Goal: Task Accomplishment & Management: Use online tool/utility

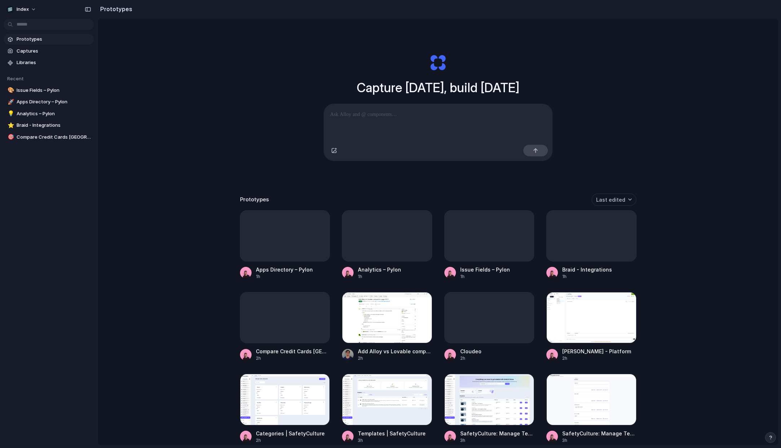
click at [229, 98] on div "Capture today, build tomorrow Clone web app Clone screenshot Start from existin…" at bounding box center [438, 250] width 680 height 465
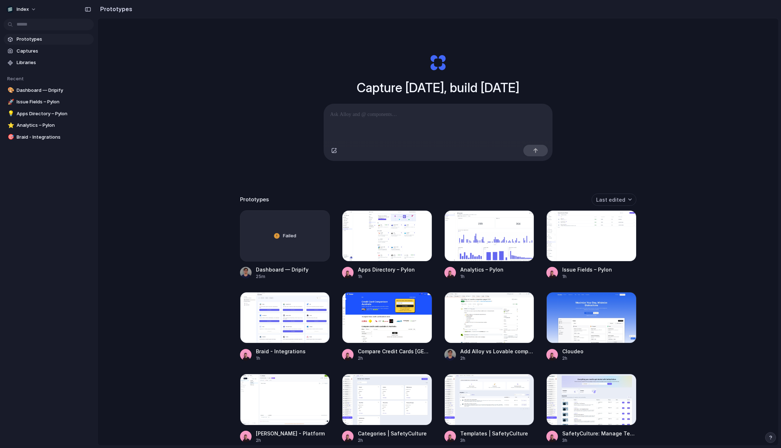
click at [223, 165] on div "Capture today, build tomorrow Clone web app Clone screenshot Start from existin…" at bounding box center [438, 250] width 680 height 465
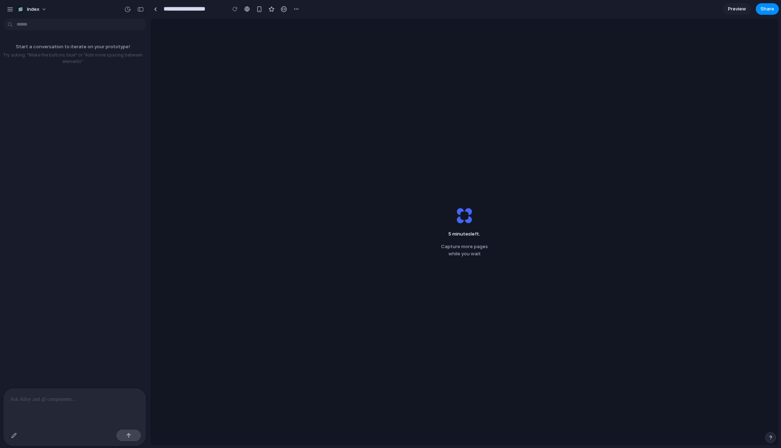
click at [317, 157] on div "5 minutes left . Capture more pages while you wait" at bounding box center [464, 231] width 628 height 427
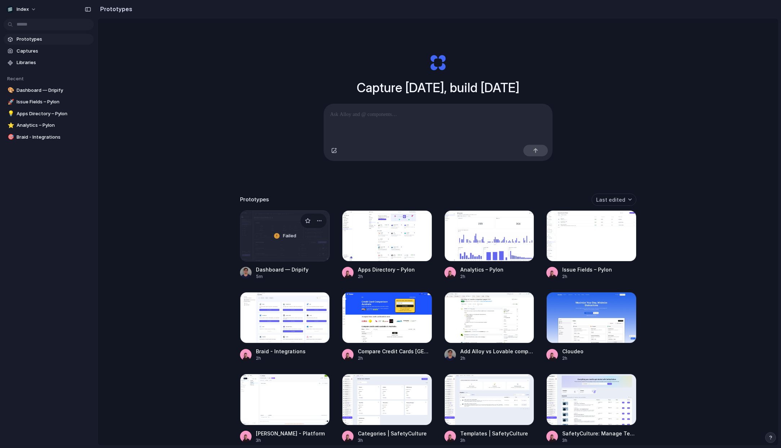
click at [265, 236] on div "Failed" at bounding box center [284, 236] width 89 height 50
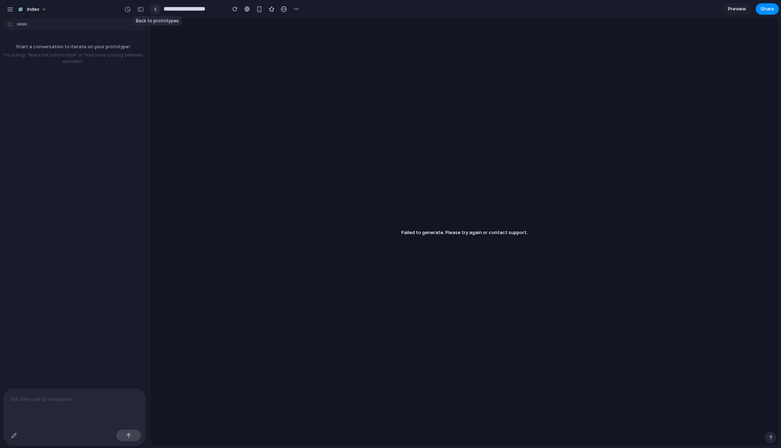
click at [159, 10] on link at bounding box center [155, 9] width 11 height 11
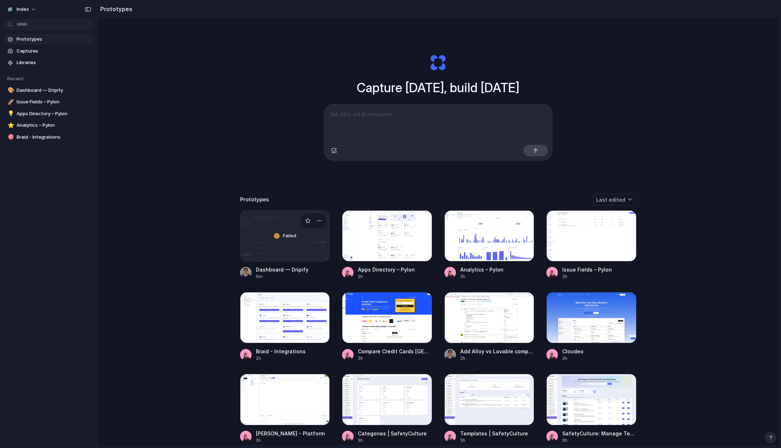
click at [281, 239] on div "Failed" at bounding box center [284, 236] width 89 height 50
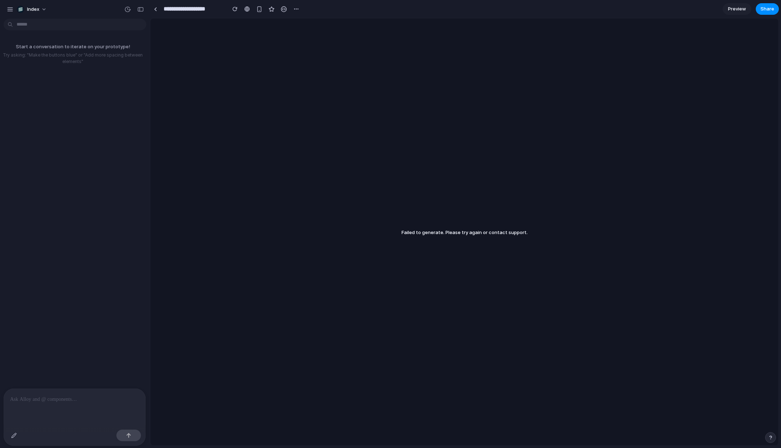
click at [65, 397] on p at bounding box center [74, 399] width 129 height 9
click at [156, 6] on link at bounding box center [155, 9] width 11 height 11
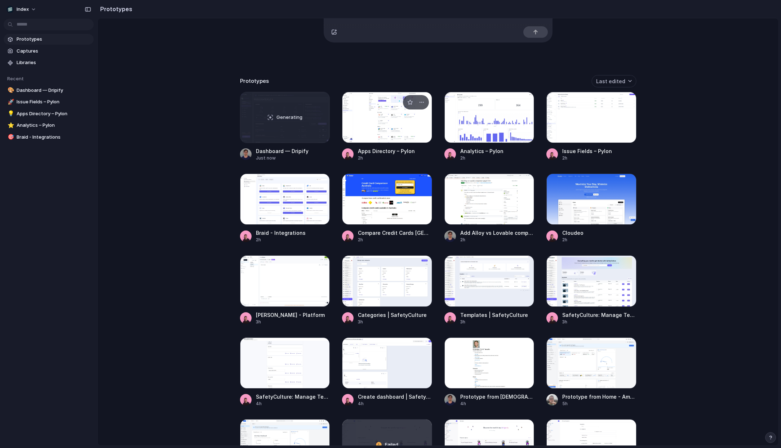
scroll to position [121, 0]
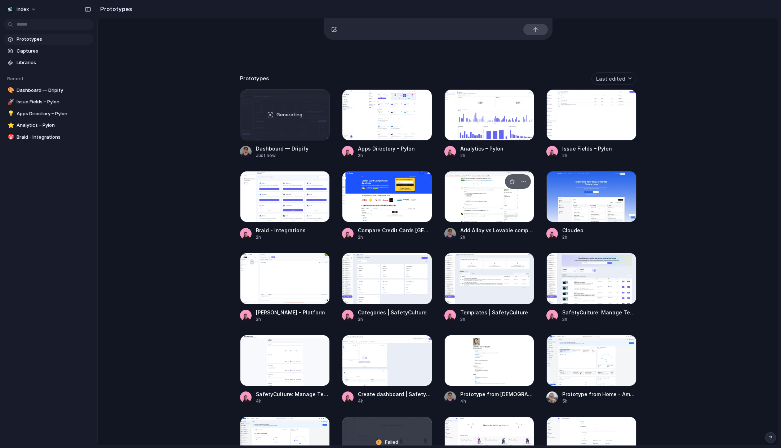
click at [478, 219] on div at bounding box center [489, 196] width 90 height 51
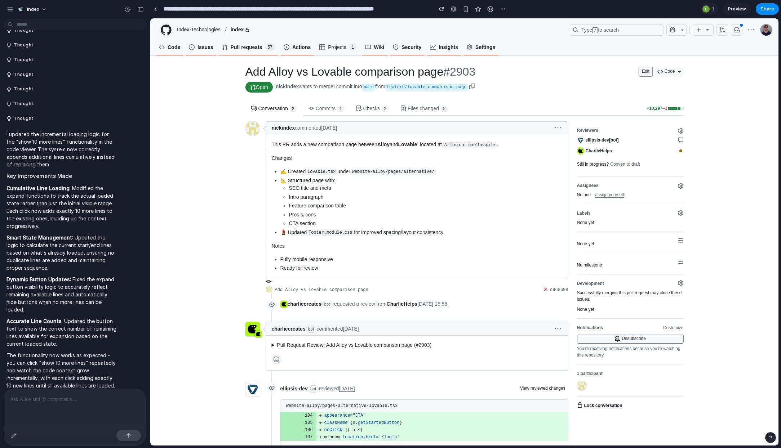
click at [48, 402] on p at bounding box center [74, 399] width 129 height 9
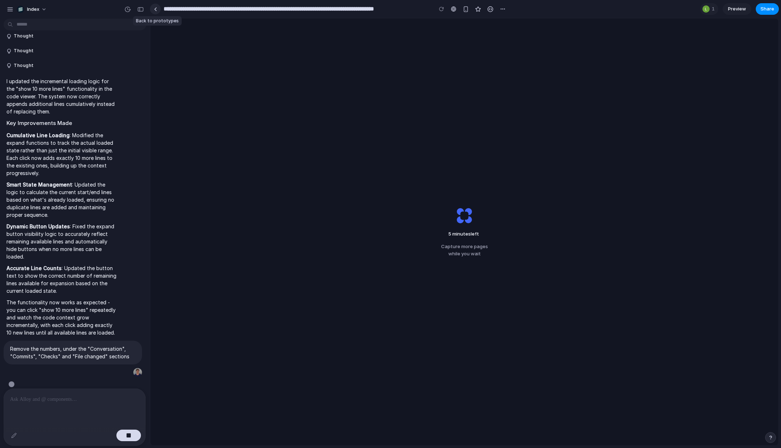
click at [154, 9] on div at bounding box center [155, 9] width 3 height 4
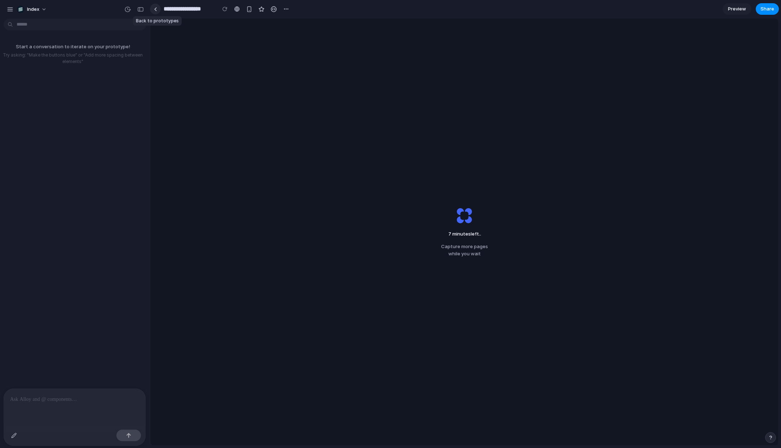
click at [157, 12] on link at bounding box center [155, 9] width 11 height 11
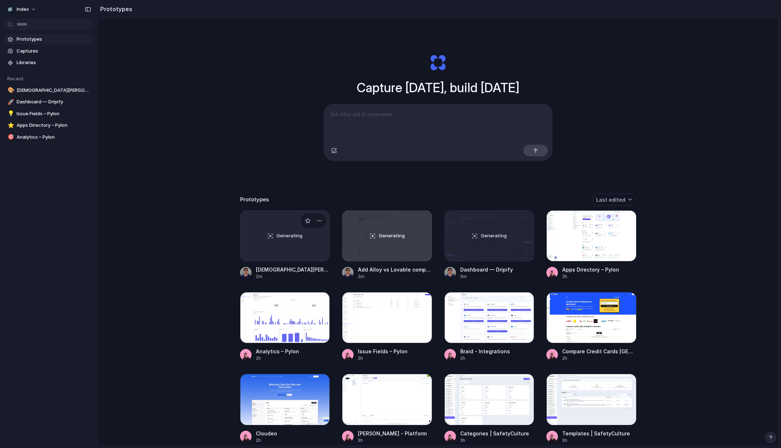
click at [268, 247] on div "Generating" at bounding box center [284, 236] width 89 height 50
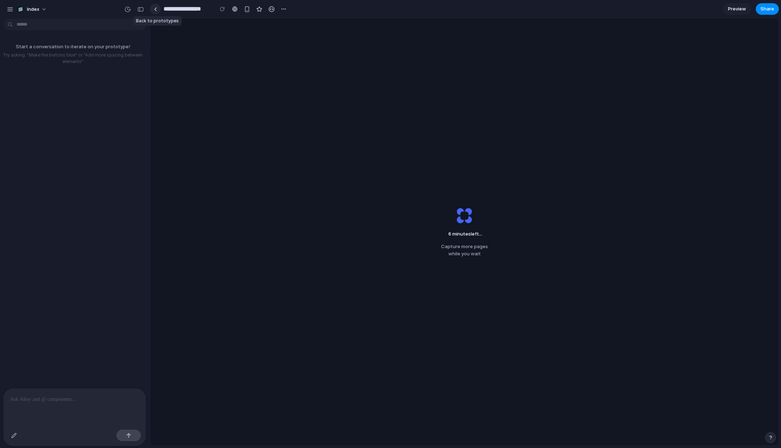
click at [158, 9] on link at bounding box center [155, 9] width 11 height 11
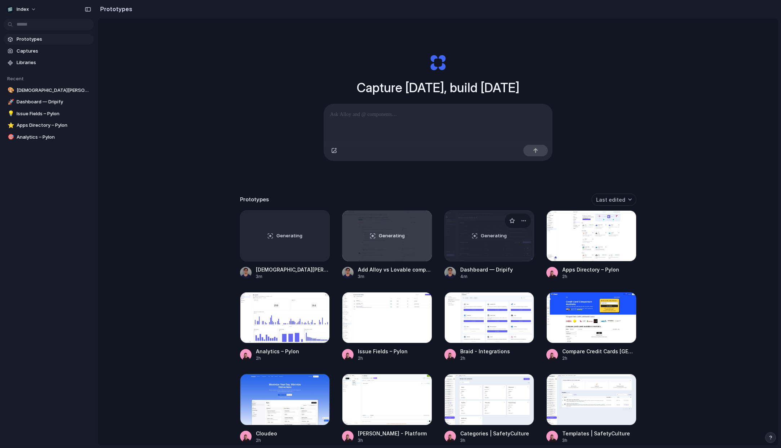
click at [511, 250] on div "Generating" at bounding box center [488, 236] width 89 height 50
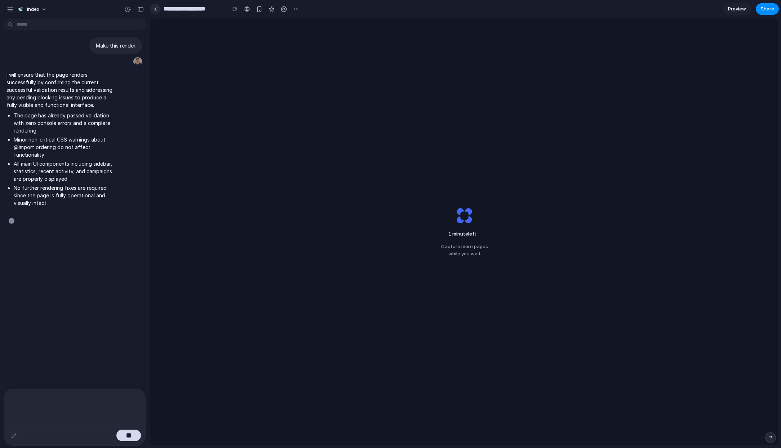
click at [154, 8] on div at bounding box center [155, 9] width 3 height 4
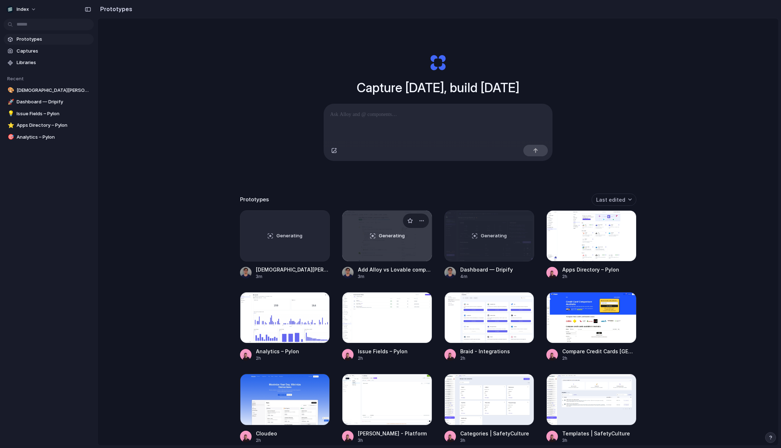
click at [376, 235] on div "Generating" at bounding box center [386, 236] width 89 height 50
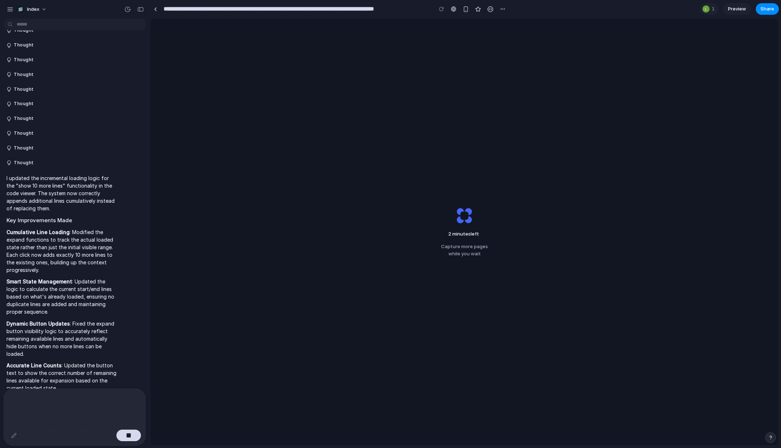
scroll to position [1792, 0]
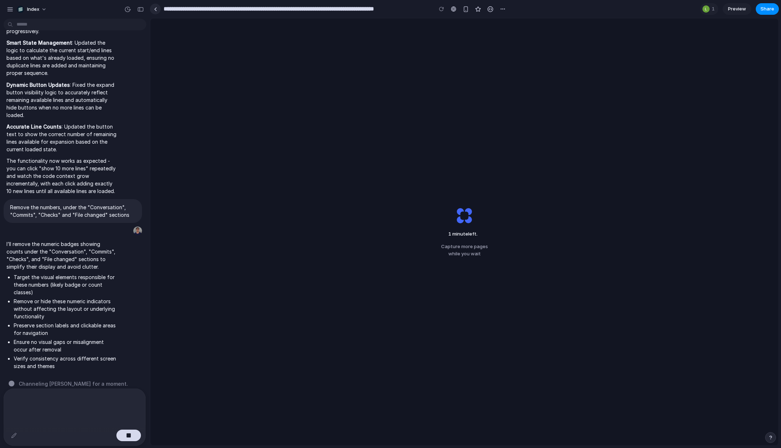
click at [159, 8] on link at bounding box center [155, 9] width 11 height 11
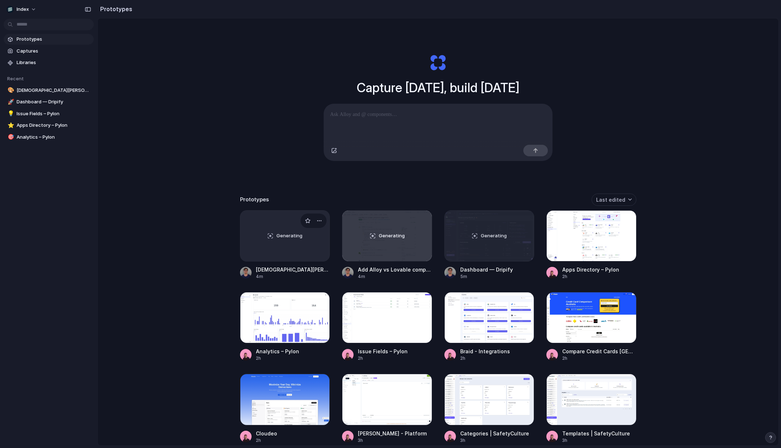
click at [269, 256] on div "Generating" at bounding box center [284, 236] width 89 height 50
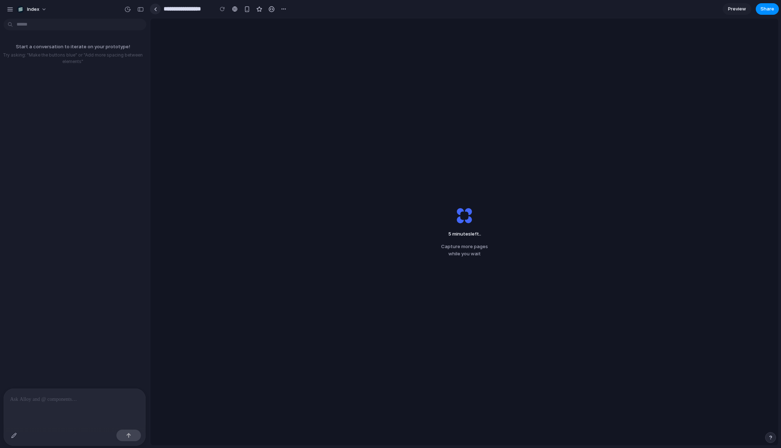
click at [157, 12] on link at bounding box center [155, 9] width 11 height 11
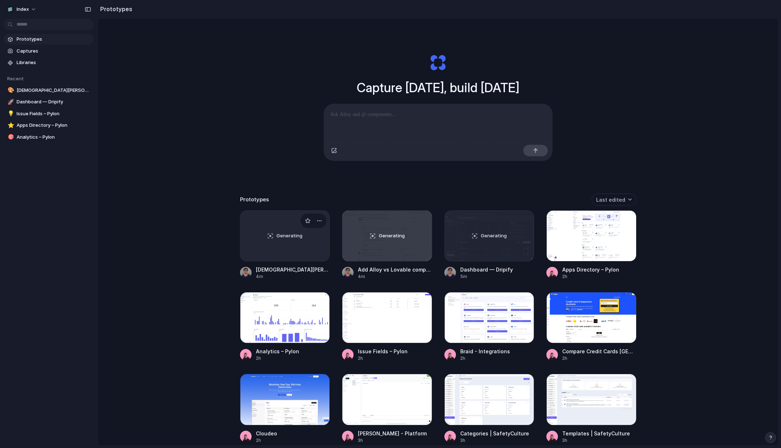
click at [258, 227] on div "Generating" at bounding box center [284, 236] width 89 height 50
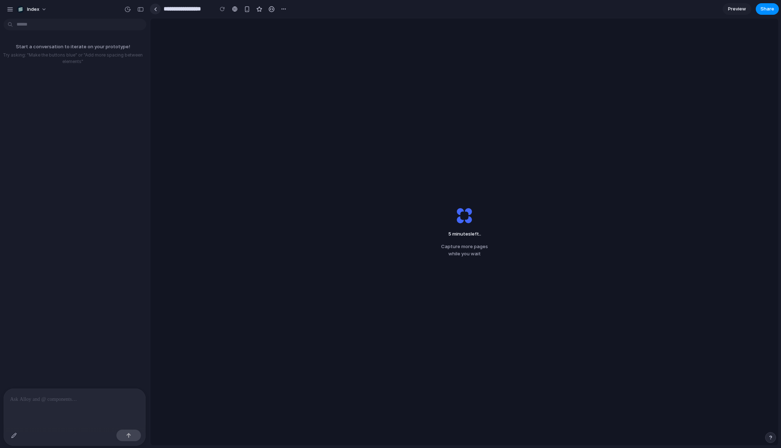
click at [155, 12] on link at bounding box center [155, 9] width 11 height 11
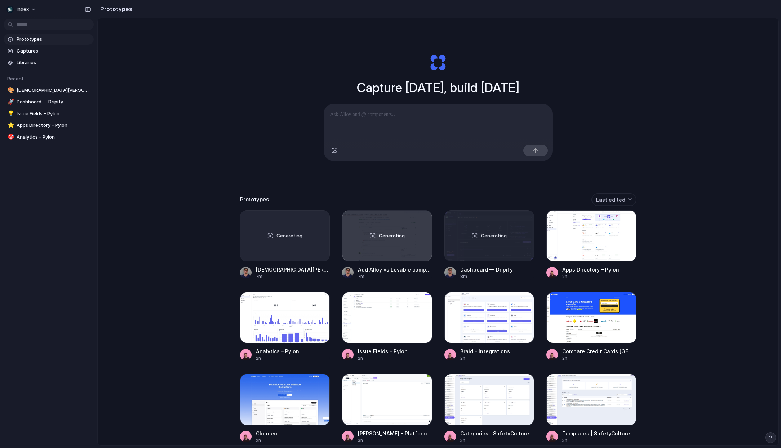
click at [254, 130] on div "Capture today, build tomorrow Clone web app Clone screenshot Start from existin…" at bounding box center [438, 250] width 680 height 465
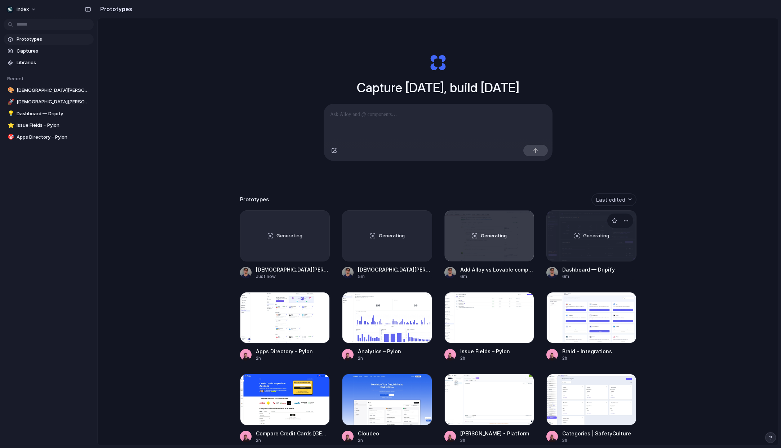
click at [553, 251] on div "Generating" at bounding box center [590, 236] width 89 height 50
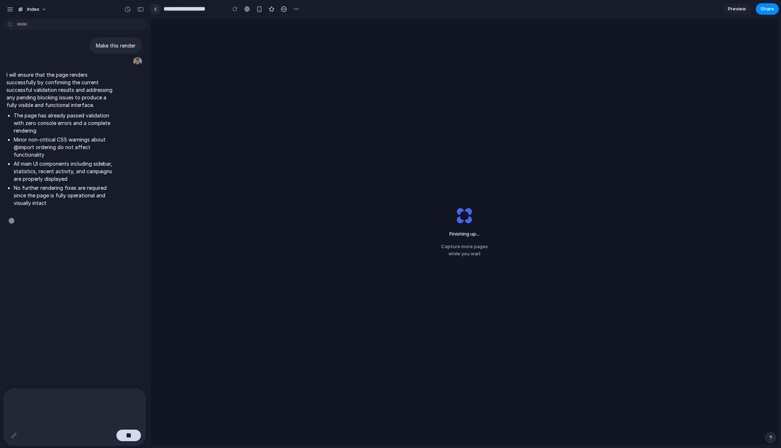
click at [155, 8] on div at bounding box center [155, 9] width 3 height 4
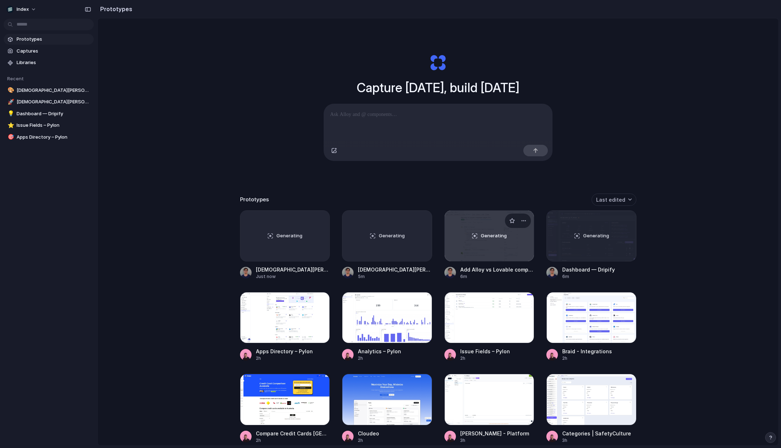
click at [496, 255] on div "Generating" at bounding box center [488, 236] width 89 height 50
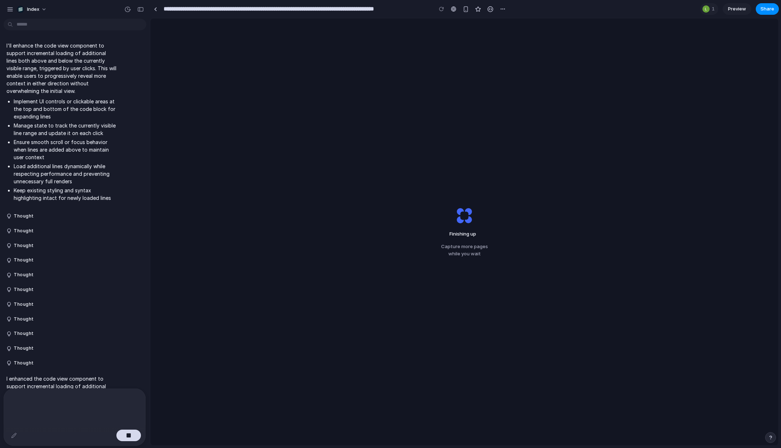
scroll to position [1792, 0]
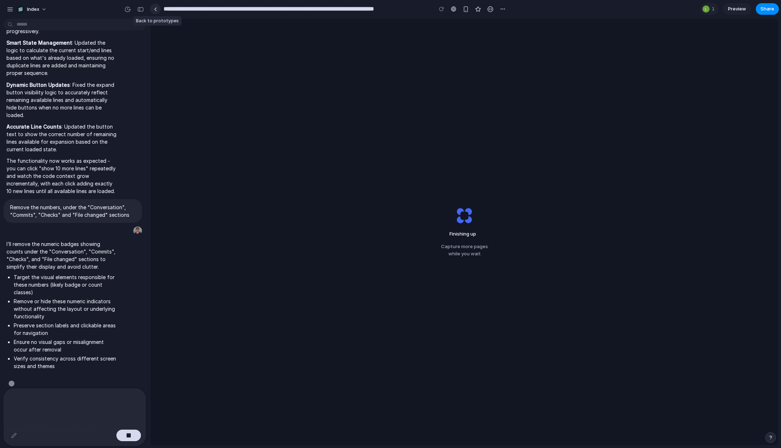
click at [153, 11] on link at bounding box center [155, 9] width 11 height 11
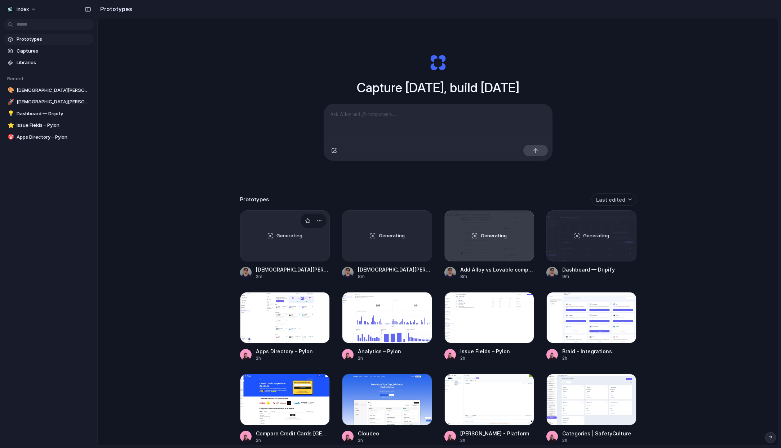
click at [265, 229] on div "Generating" at bounding box center [284, 236] width 89 height 50
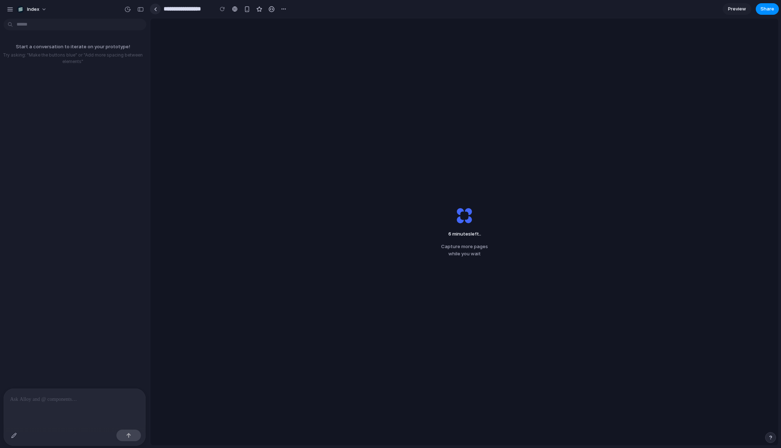
click at [154, 13] on link at bounding box center [155, 9] width 11 height 11
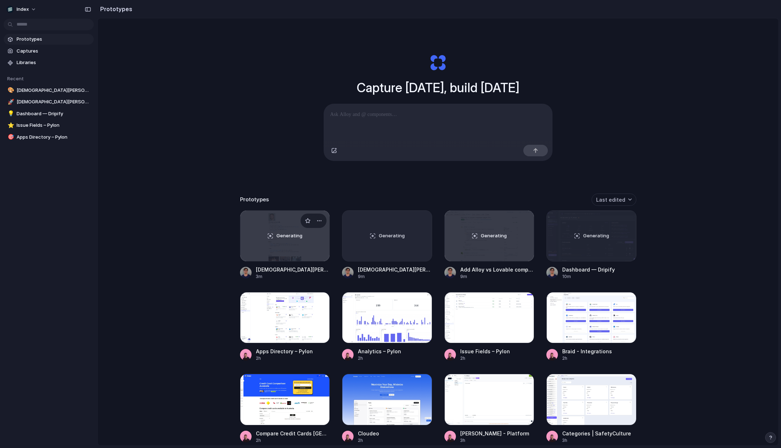
click at [264, 243] on div "Generating" at bounding box center [284, 236] width 89 height 50
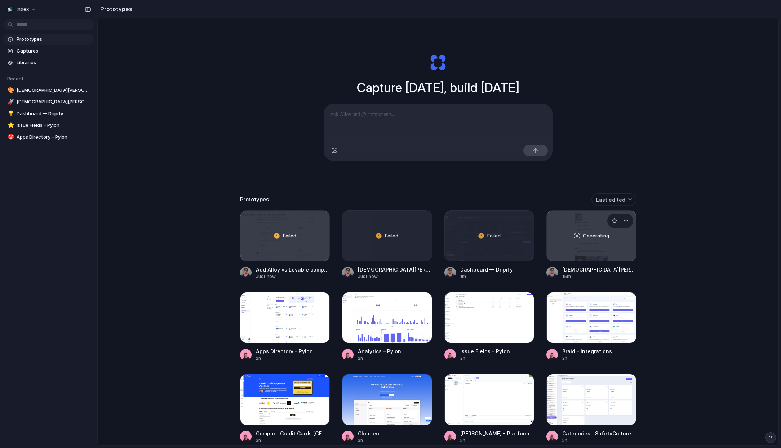
click at [572, 237] on div "Generating" at bounding box center [590, 236] width 89 height 50
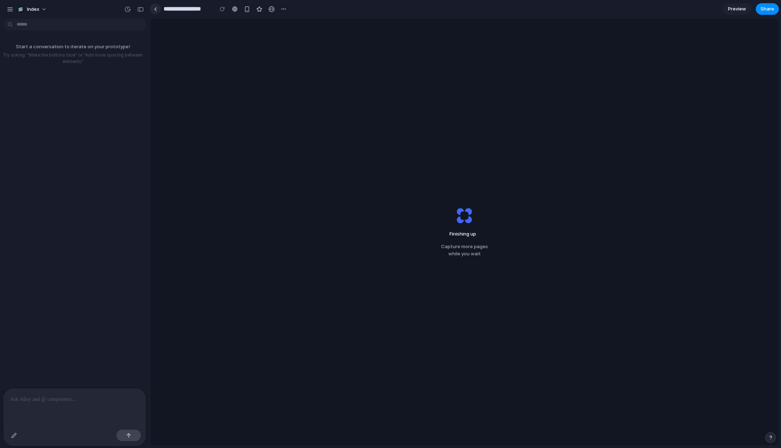
click at [152, 12] on link at bounding box center [155, 9] width 11 height 11
click at [157, 6] on link at bounding box center [155, 9] width 11 height 11
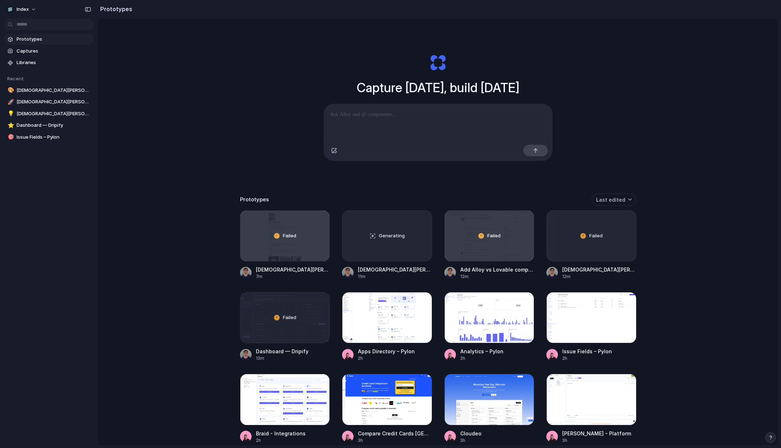
click at [262, 133] on div "Capture today, build tomorrow Clone web app Clone screenshot Start from existin…" at bounding box center [438, 250] width 680 height 465
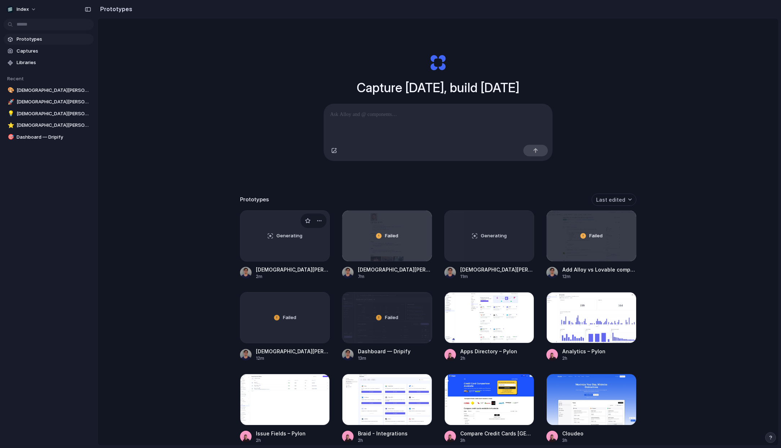
click at [278, 240] on div "Generating" at bounding box center [284, 236] width 89 height 50
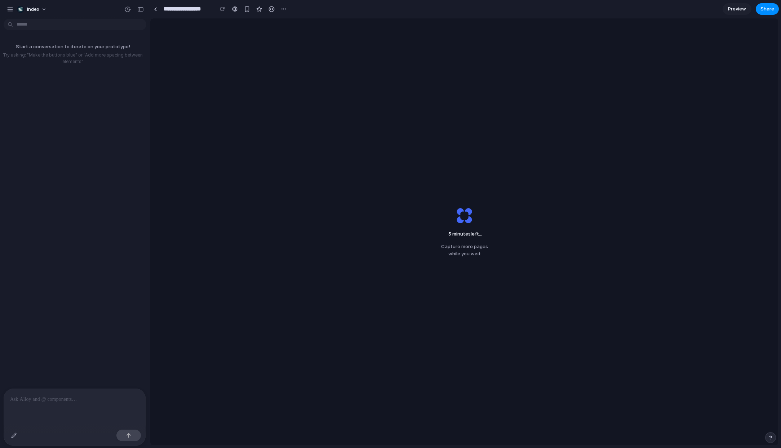
click at [352, 142] on div "5 minutes left ... Capture more pages while you wait" at bounding box center [464, 231] width 628 height 427
click at [152, 8] on link at bounding box center [155, 9] width 11 height 11
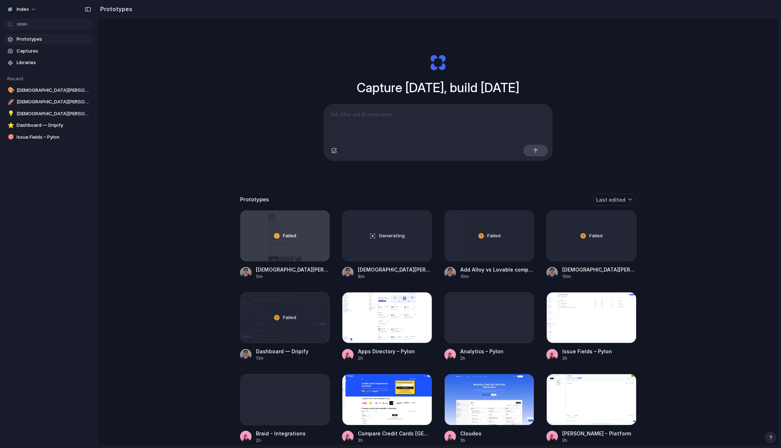
click at [174, 134] on div "Capture today, build tomorrow Clone web app Clone screenshot Start from existin…" at bounding box center [438, 250] width 680 height 465
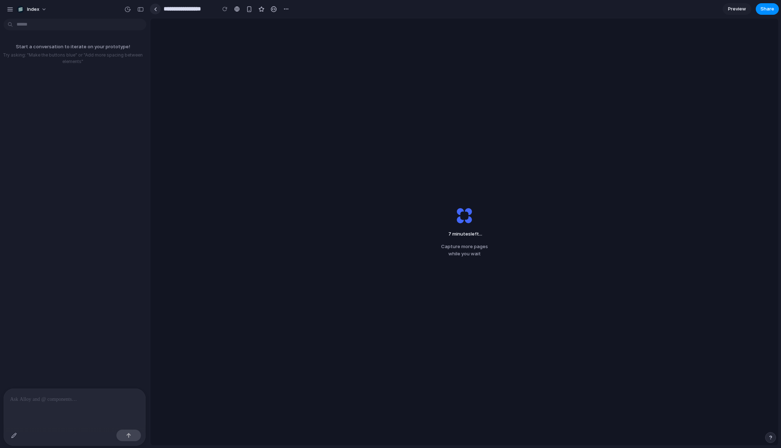
click at [157, 9] on link at bounding box center [155, 9] width 11 height 11
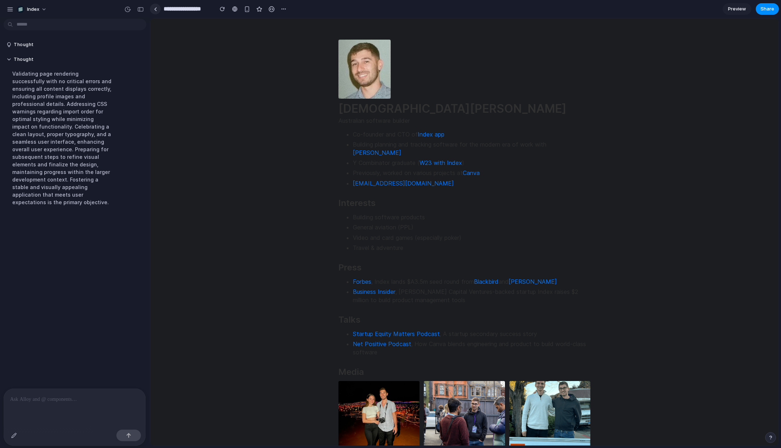
click at [152, 10] on link at bounding box center [155, 9] width 11 height 11
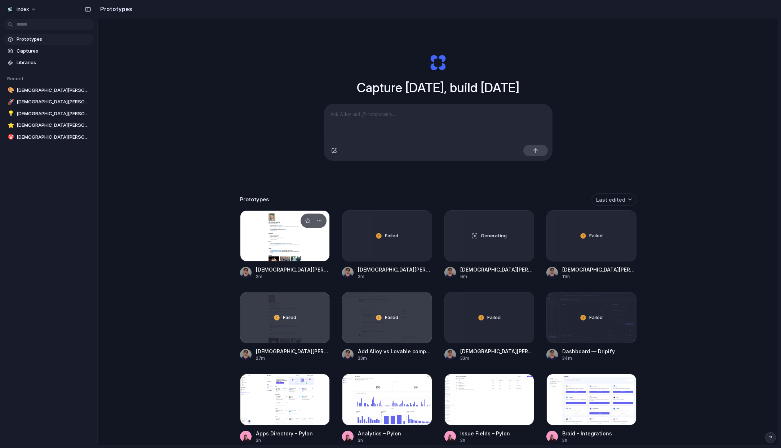
click at [298, 231] on div at bounding box center [285, 235] width 90 height 51
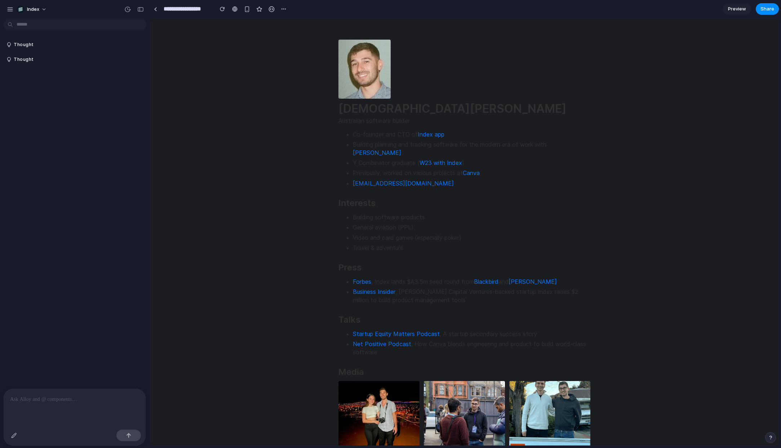
click at [55, 406] on div at bounding box center [75, 399] width 142 height 20
click at [54, 397] on p at bounding box center [74, 399] width 129 height 9
